Goal: Information Seeking & Learning: Learn about a topic

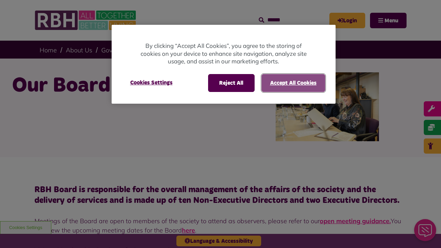
click at [293, 83] on button "Accept All Cookies" at bounding box center [293, 83] width 64 height 18
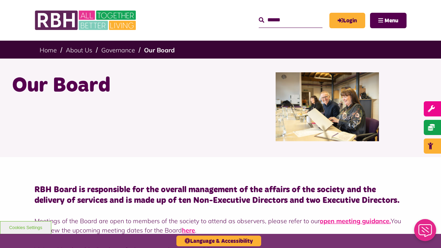
scroll to position [1740, 0]
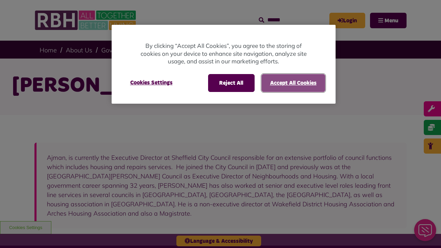
click at [293, 83] on button "Accept All Cookies" at bounding box center [293, 83] width 64 height 18
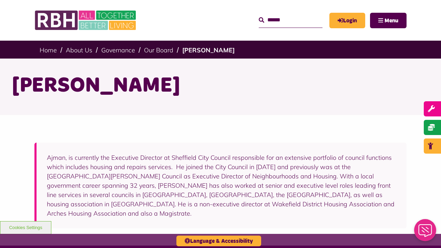
scroll to position [198, 0]
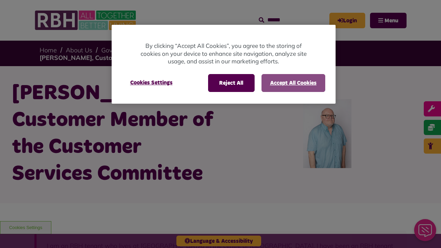
click at [293, 83] on button "Accept All Cookies" at bounding box center [293, 83] width 64 height 18
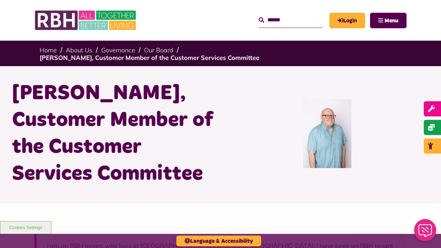
scroll to position [270, 0]
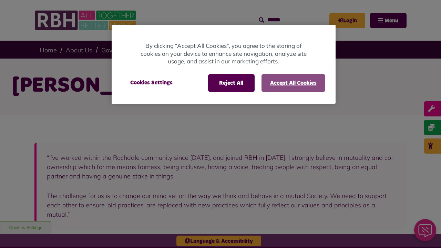
click at [293, 83] on button "Accept All Cookies" at bounding box center [293, 83] width 64 height 18
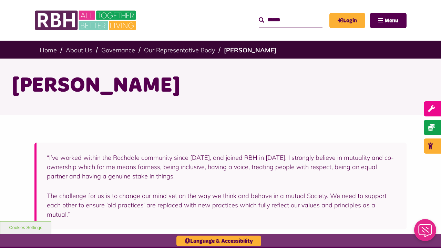
scroll to position [208, 0]
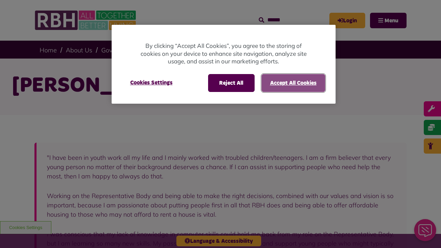
click at [293, 83] on button "Accept All Cookies" at bounding box center [293, 83] width 64 height 18
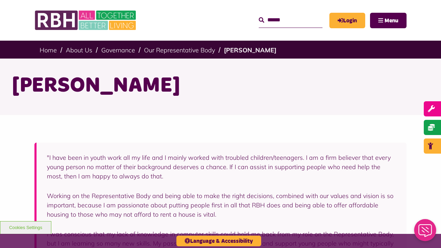
scroll to position [274, 0]
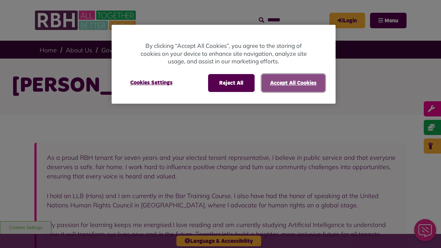
click at [293, 83] on button "Accept All Cookies" at bounding box center [293, 83] width 64 height 18
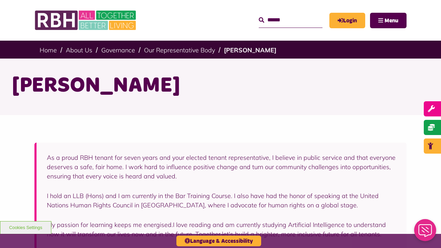
scroll to position [228, 0]
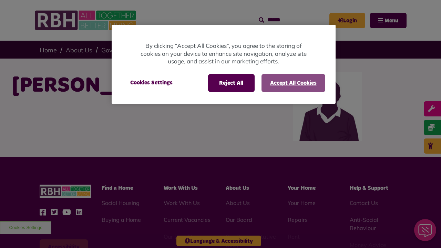
click at [293, 83] on button "Accept All Cookies" at bounding box center [293, 83] width 64 height 18
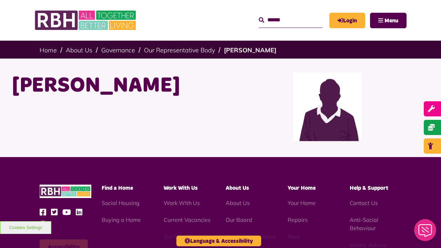
scroll to position [119, 0]
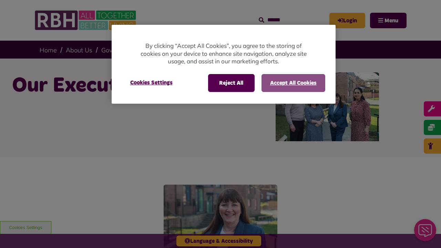
click at [293, 83] on button "Accept All Cookies" at bounding box center [293, 83] width 64 height 18
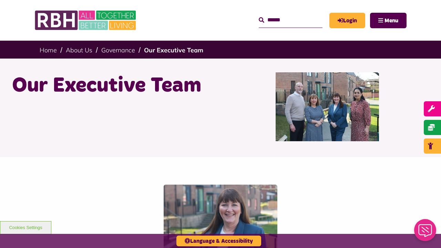
scroll to position [491, 0]
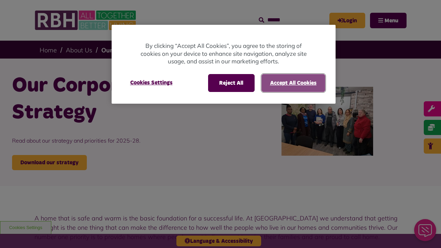
click at [293, 83] on button "Accept All Cookies" at bounding box center [293, 83] width 64 height 18
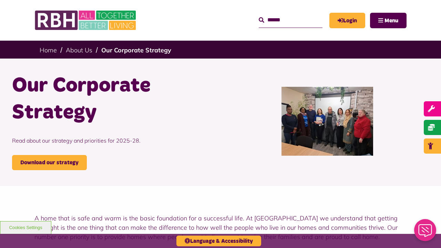
scroll to position [1234, 0]
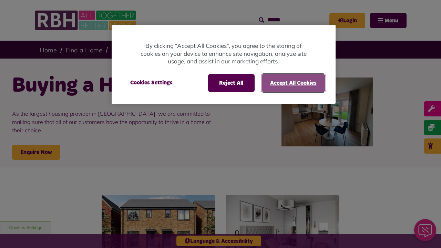
click at [293, 83] on button "Accept All Cookies" at bounding box center [293, 83] width 64 height 18
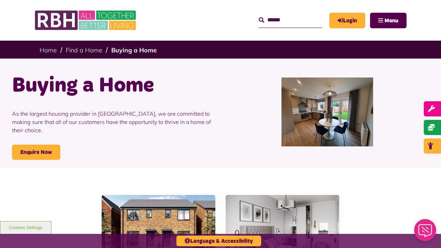
scroll to position [308, 0]
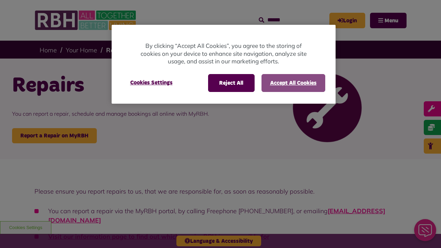
click at [293, 83] on button "Accept All Cookies" at bounding box center [293, 83] width 64 height 18
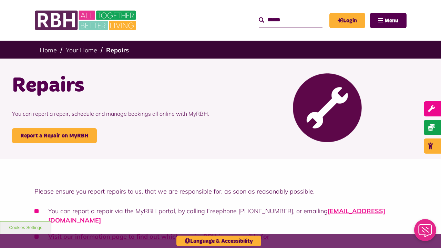
scroll to position [824, 0]
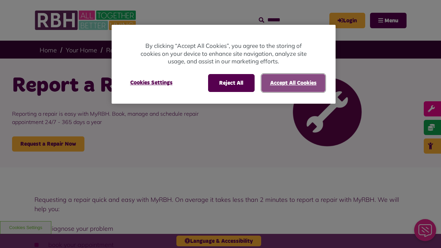
click at [293, 83] on button "Accept All Cookies" at bounding box center [293, 83] width 64 height 18
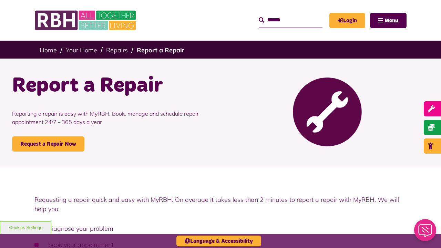
scroll to position [400, 0]
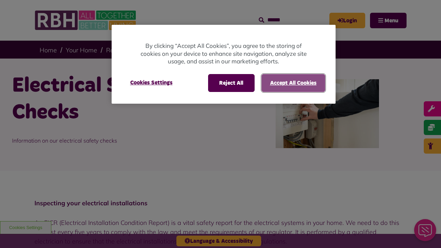
click at [293, 83] on button "Accept All Cookies" at bounding box center [293, 83] width 64 height 18
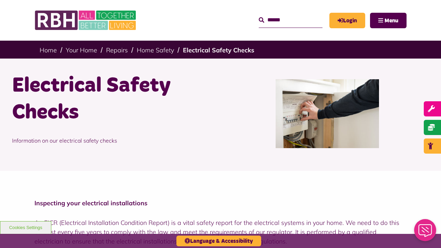
scroll to position [903, 0]
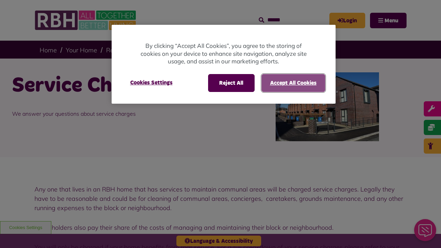
click at [293, 83] on button "Accept All Cookies" at bounding box center [293, 83] width 64 height 18
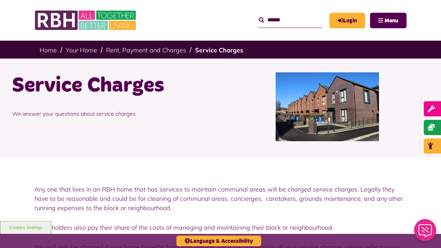
scroll to position [816, 0]
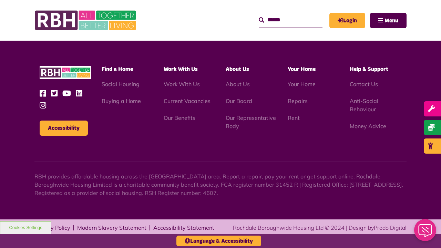
scroll to position [816, 0]
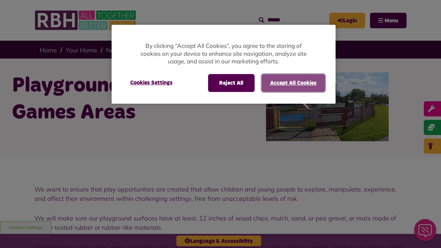
click at [293, 83] on button "Accept All Cookies" at bounding box center [293, 83] width 64 height 18
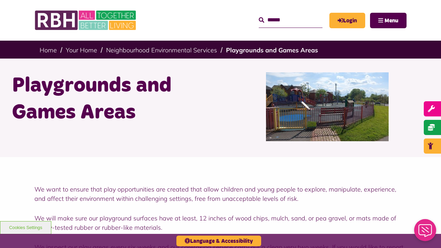
scroll to position [1281, 0]
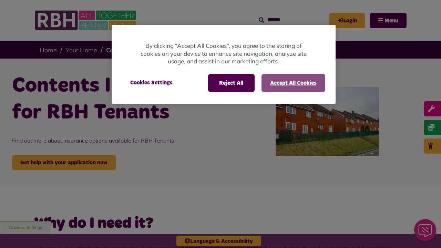
click at [293, 83] on button "Accept All Cookies" at bounding box center [293, 83] width 64 height 18
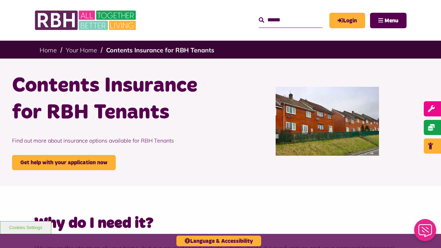
scroll to position [784, 0]
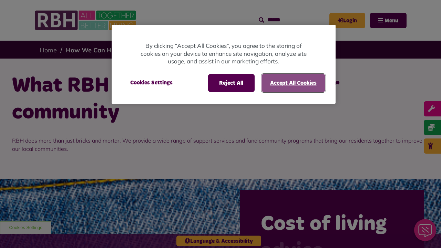
click at [293, 83] on button "Accept All Cookies" at bounding box center [293, 83] width 64 height 18
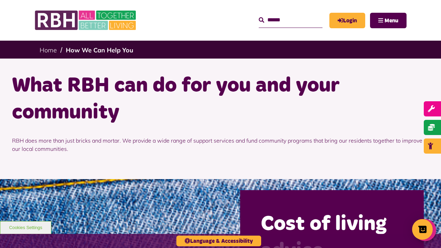
scroll to position [723, 0]
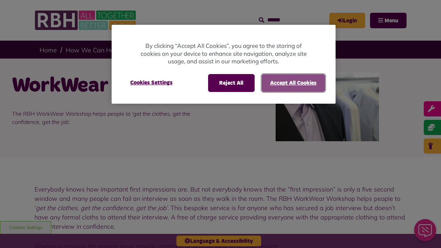
click at [293, 83] on button "Accept All Cookies" at bounding box center [293, 83] width 64 height 18
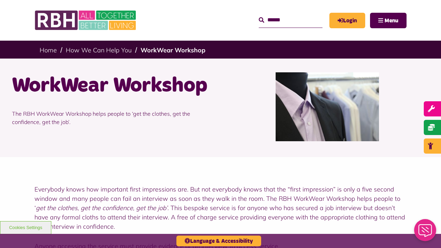
scroll to position [323, 0]
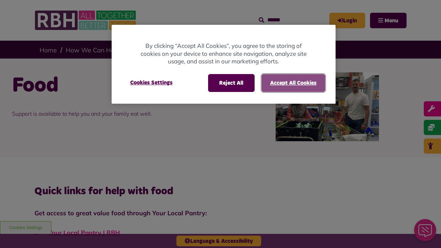
click at [293, 83] on button "Accept All Cookies" at bounding box center [293, 83] width 64 height 18
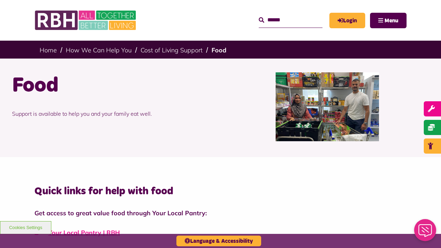
scroll to position [441, 0]
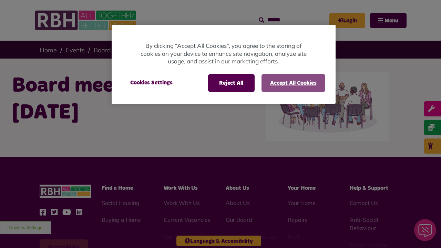
click at [293, 83] on button "Accept All Cookies" at bounding box center [293, 83] width 64 height 18
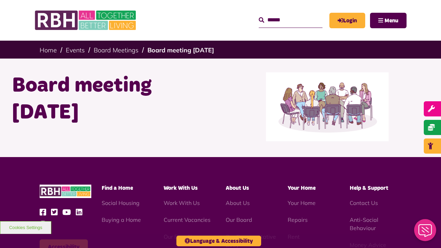
scroll to position [119, 0]
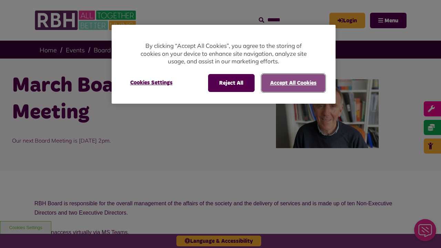
click at [293, 83] on button "Accept All Cookies" at bounding box center [293, 83] width 64 height 18
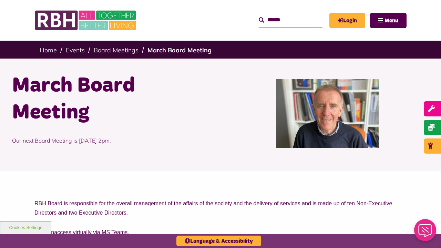
scroll to position [284, 0]
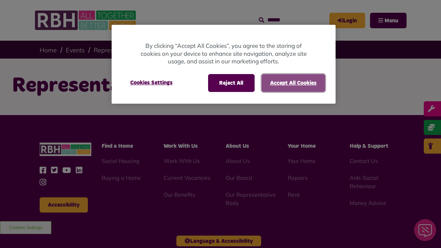
click at [293, 83] on button "Accept All Cookies" at bounding box center [293, 83] width 64 height 18
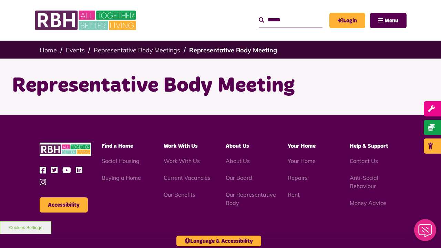
scroll to position [77, 0]
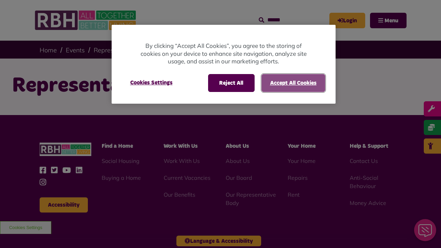
click at [293, 83] on button "Accept All Cookies" at bounding box center [293, 83] width 64 height 18
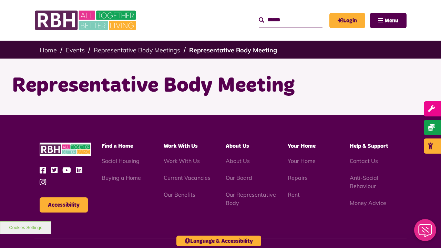
scroll to position [77, 0]
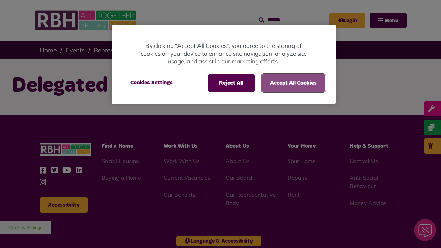
click at [293, 83] on button "Accept All Cookies" at bounding box center [293, 83] width 64 height 18
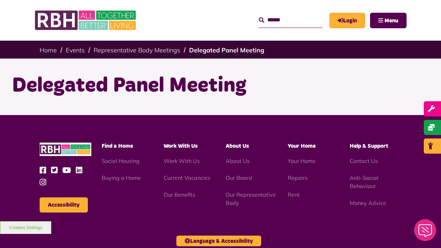
scroll to position [77, 0]
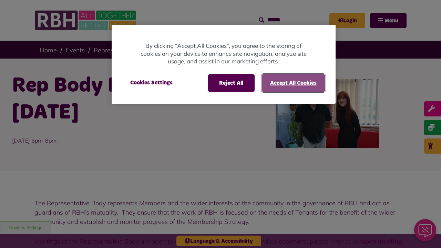
click at [293, 83] on button "Accept All Cookies" at bounding box center [293, 83] width 64 height 18
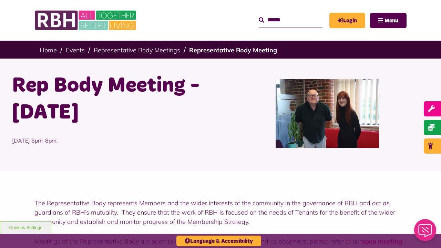
scroll to position [302, 0]
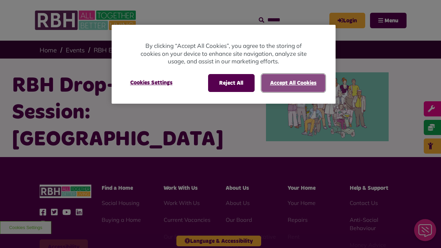
click at [293, 83] on button "Accept All Cookies" at bounding box center [293, 83] width 64 height 18
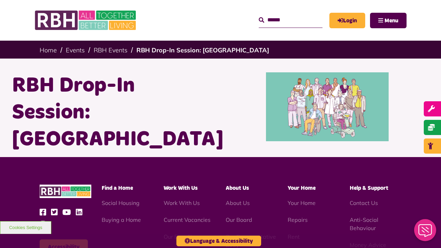
scroll to position [119, 0]
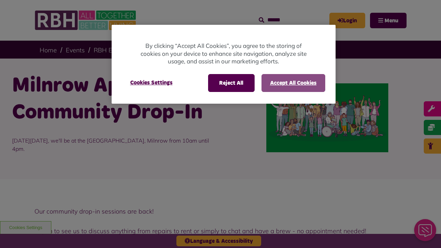
click at [293, 83] on button "Accept All Cookies" at bounding box center [293, 83] width 64 height 18
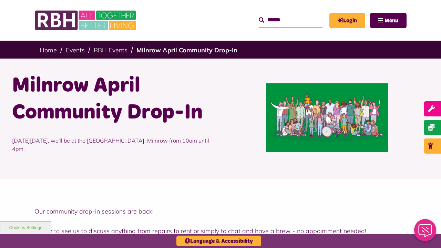
scroll to position [417, 0]
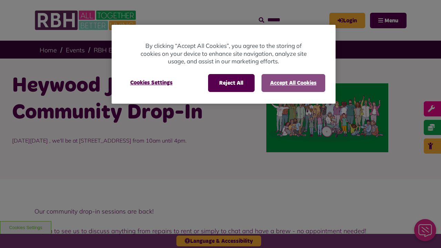
click at [293, 83] on button "Accept All Cookies" at bounding box center [293, 83] width 64 height 18
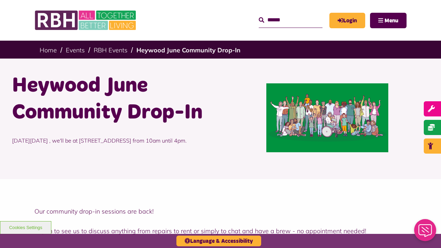
scroll to position [417, 0]
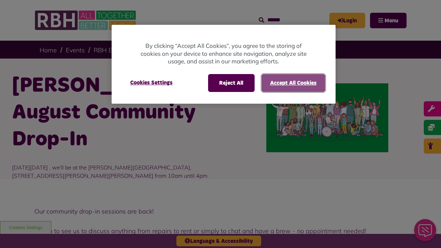
click at [293, 83] on button "Accept All Cookies" at bounding box center [293, 83] width 64 height 18
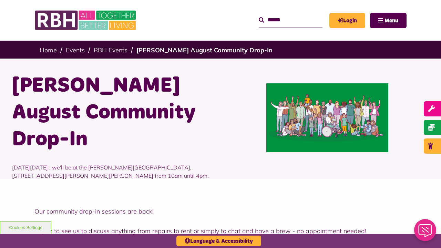
scroll to position [417, 0]
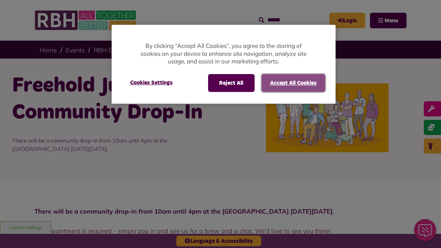
click at [293, 83] on button "Accept All Cookies" at bounding box center [293, 83] width 64 height 18
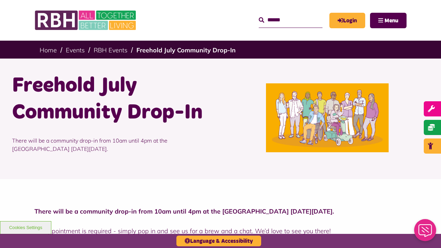
scroll to position [215, 0]
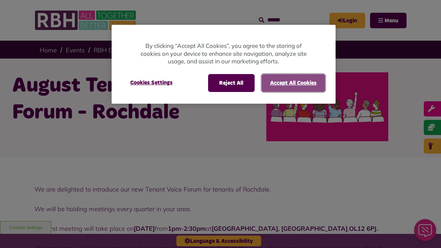
click at [293, 83] on button "Accept All Cookies" at bounding box center [293, 83] width 64 height 18
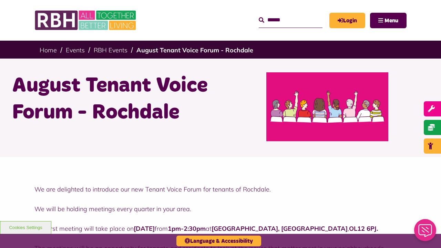
scroll to position [377, 0]
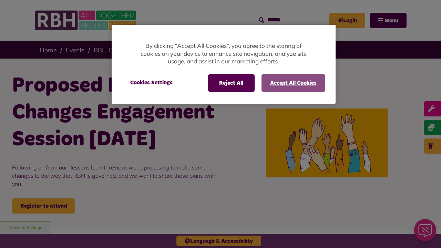
click at [293, 83] on button "Accept All Cookies" at bounding box center [293, 83] width 64 height 18
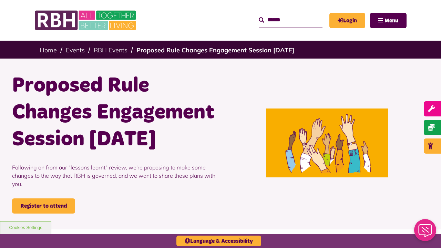
scroll to position [449, 0]
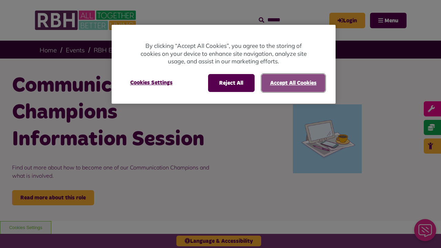
click at [293, 83] on button "Accept All Cookies" at bounding box center [293, 83] width 64 height 18
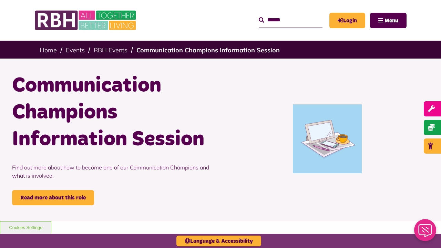
scroll to position [396, 0]
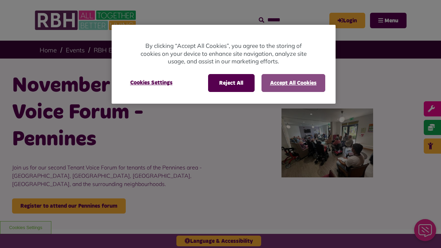
click at [293, 83] on button "Accept All Cookies" at bounding box center [293, 83] width 64 height 18
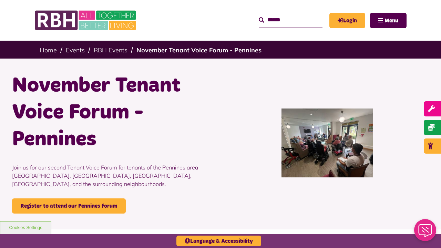
scroll to position [399, 0]
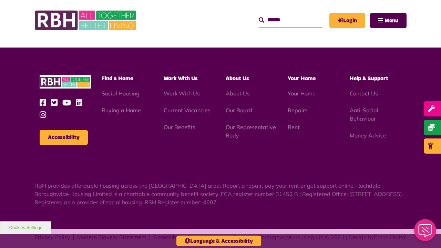
scroll to position [399, 0]
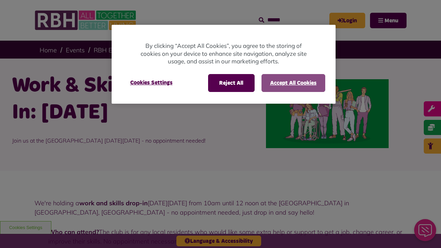
click at [293, 83] on button "Accept All Cookies" at bounding box center [293, 83] width 64 height 18
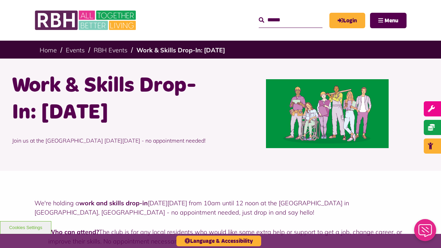
scroll to position [344, 0]
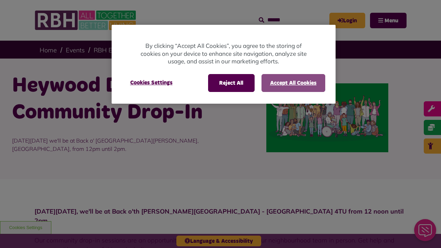
click at [293, 83] on button "Accept All Cookies" at bounding box center [293, 83] width 64 height 18
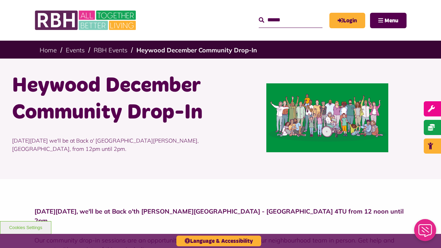
scroll to position [337, 0]
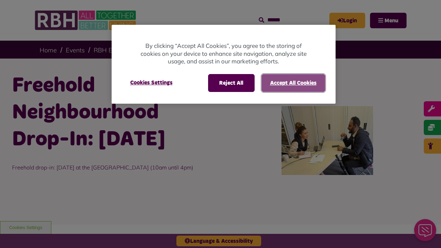
click at [293, 83] on button "Accept All Cookies" at bounding box center [293, 83] width 64 height 18
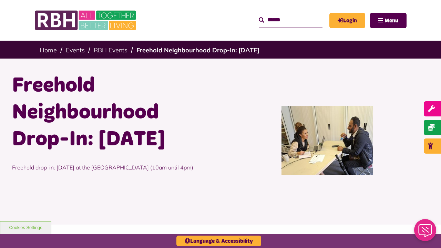
scroll to position [346, 0]
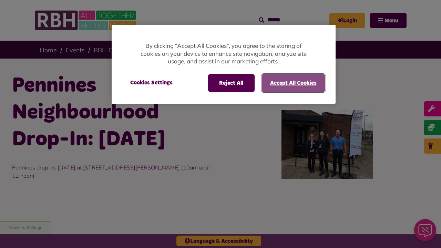
click at [293, 83] on button "Accept All Cookies" at bounding box center [293, 83] width 64 height 18
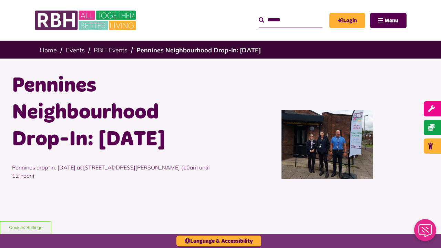
scroll to position [354, 0]
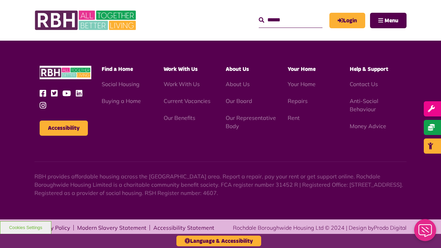
scroll to position [354, 0]
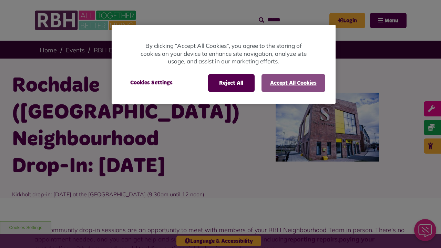
click at [293, 83] on button "Accept All Cookies" at bounding box center [293, 83] width 64 height 18
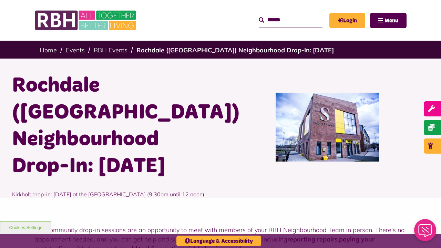
scroll to position [338, 0]
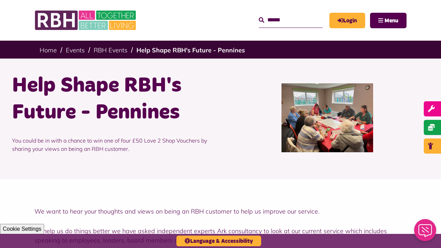
scroll to position [455, 0]
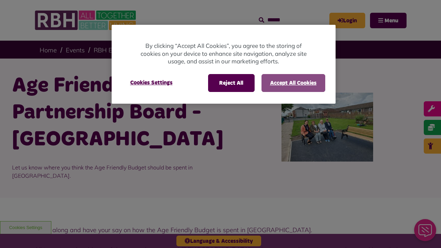
click at [293, 83] on button "Accept All Cookies" at bounding box center [293, 83] width 64 height 18
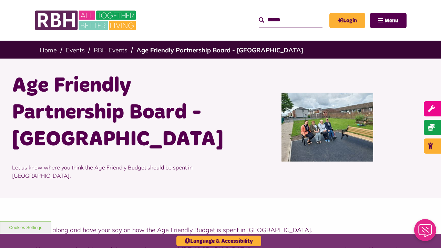
scroll to position [253, 0]
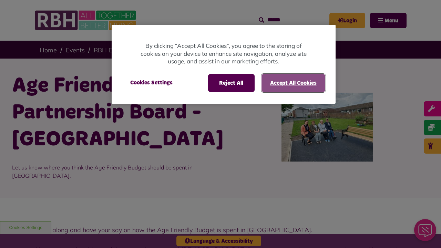
click at [293, 83] on button "Accept All Cookies" at bounding box center [293, 83] width 64 height 18
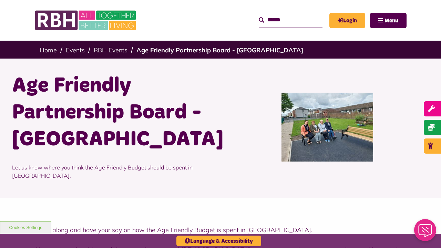
scroll to position [253, 0]
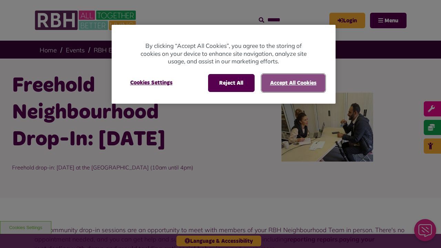
click at [293, 83] on button "Accept All Cookies" at bounding box center [293, 83] width 64 height 18
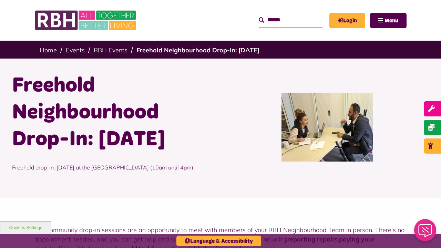
scroll to position [310, 0]
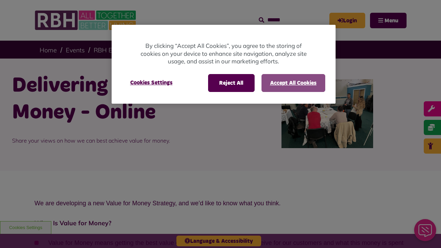
click at [293, 83] on button "Accept All Cookies" at bounding box center [293, 83] width 64 height 18
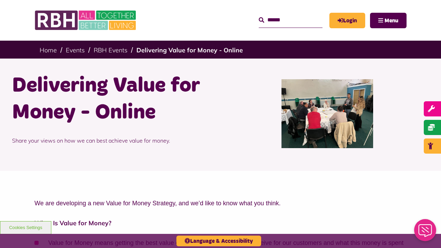
scroll to position [549, 0]
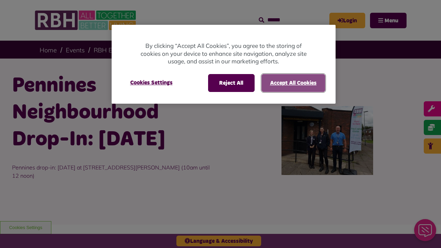
click at [293, 83] on button "Accept All Cookies" at bounding box center [293, 83] width 64 height 18
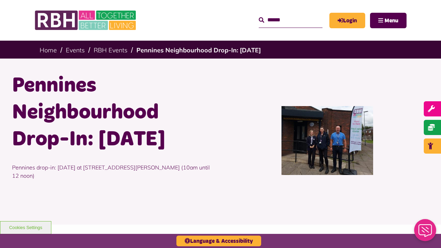
scroll to position [336, 0]
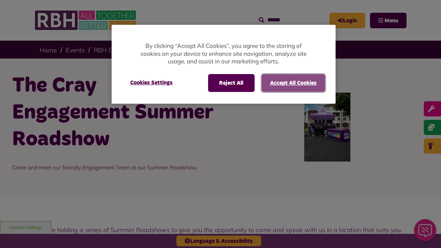
click at [293, 83] on button "Accept All Cookies" at bounding box center [293, 83] width 64 height 18
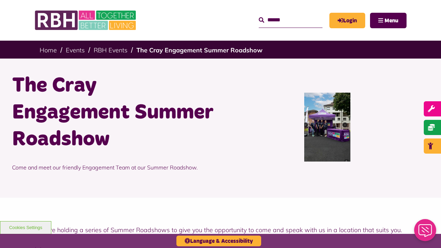
scroll to position [360, 0]
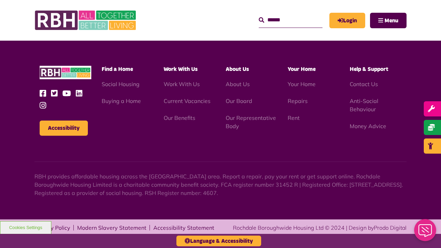
scroll to position [360, 0]
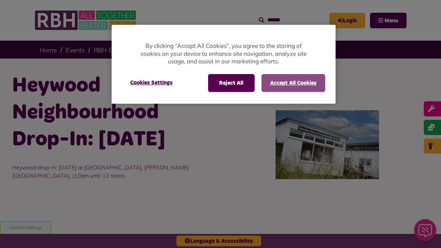
click at [293, 83] on button "Accept All Cookies" at bounding box center [293, 83] width 64 height 18
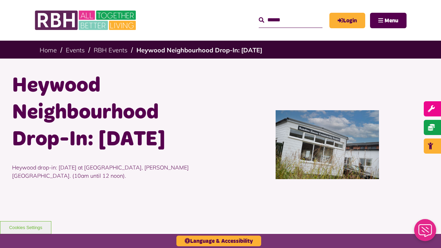
scroll to position [345, 0]
